Goal: Check status: Check status

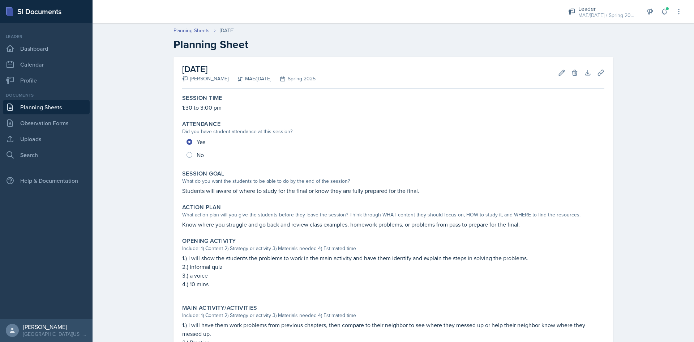
click at [55, 104] on link "Planning Sheets" at bounding box center [46, 107] width 87 height 14
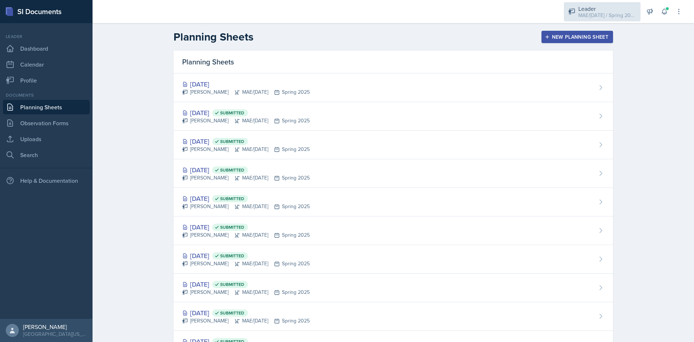
click at [596, 6] on div "Leader" at bounding box center [607, 8] width 58 height 9
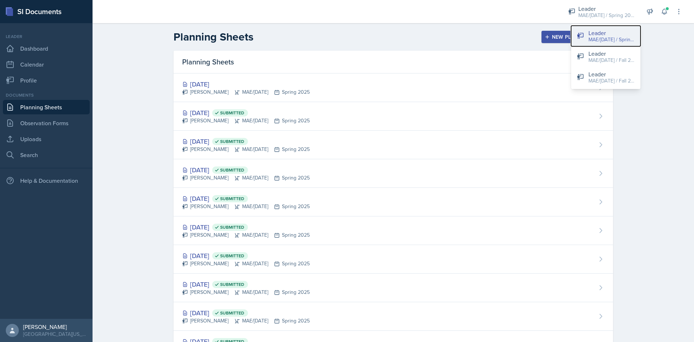
click at [600, 37] on div "MAE/[DATE] / Spring 2025" at bounding box center [611, 40] width 46 height 8
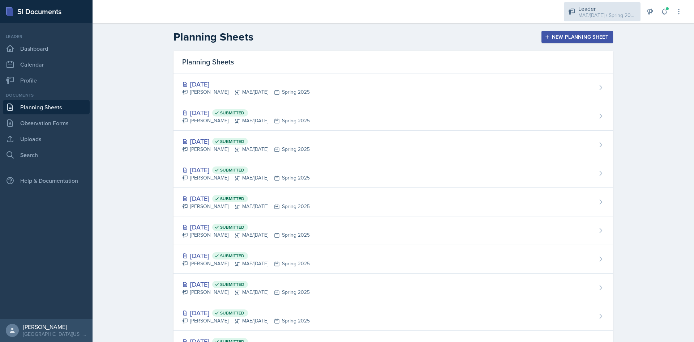
click at [587, 13] on div "MAE/[DATE] / Spring 2025" at bounding box center [607, 16] width 58 height 8
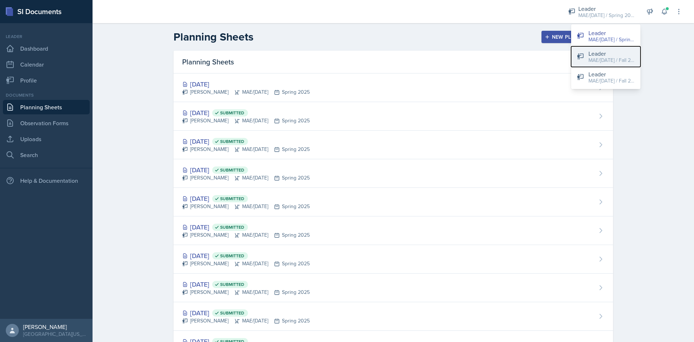
click at [597, 53] on div "Leader" at bounding box center [611, 53] width 46 height 9
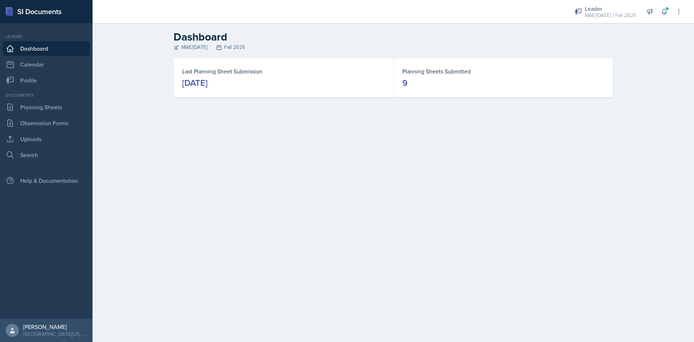
click at [226, 90] on div "Last Planning Sheet Submission [DATE]" at bounding box center [283, 77] width 220 height 39
click at [61, 106] on link "Planning Sheets" at bounding box center [46, 107] width 87 height 14
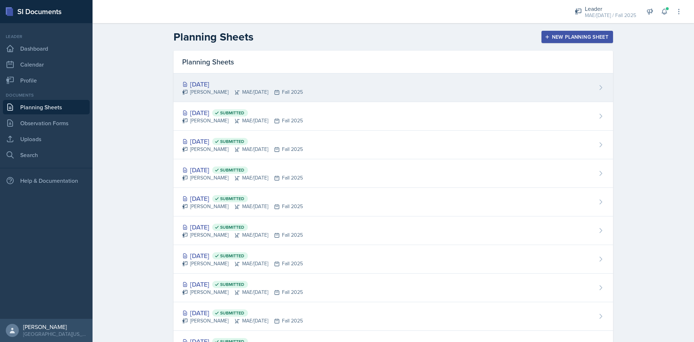
click at [209, 95] on div "[PERSON_NAME] MAE/[DATE] Fall 2025" at bounding box center [242, 92] width 121 height 8
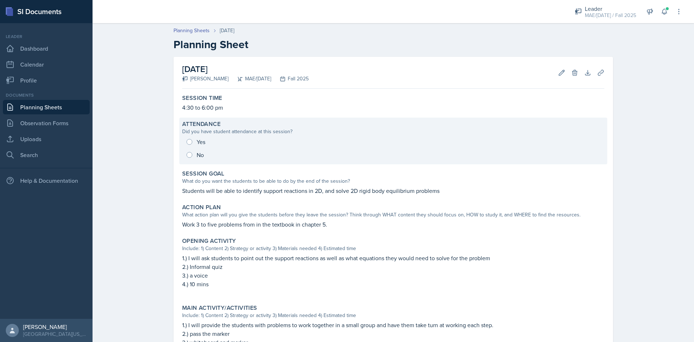
click at [189, 144] on div "Yes No" at bounding box center [393, 148] width 422 height 26
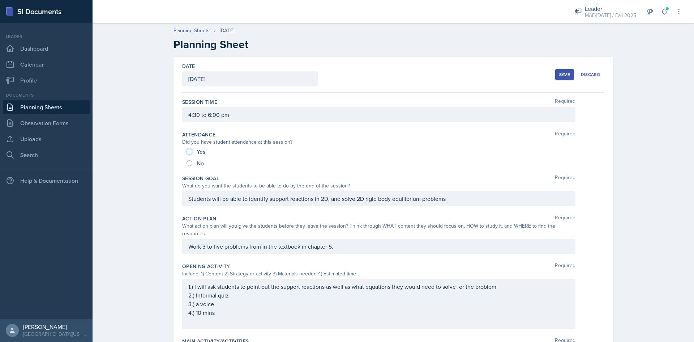
click at [188, 151] on input "Yes" at bounding box center [189, 152] width 6 height 6
radio input "true"
